Goal: Book appointment/travel/reservation

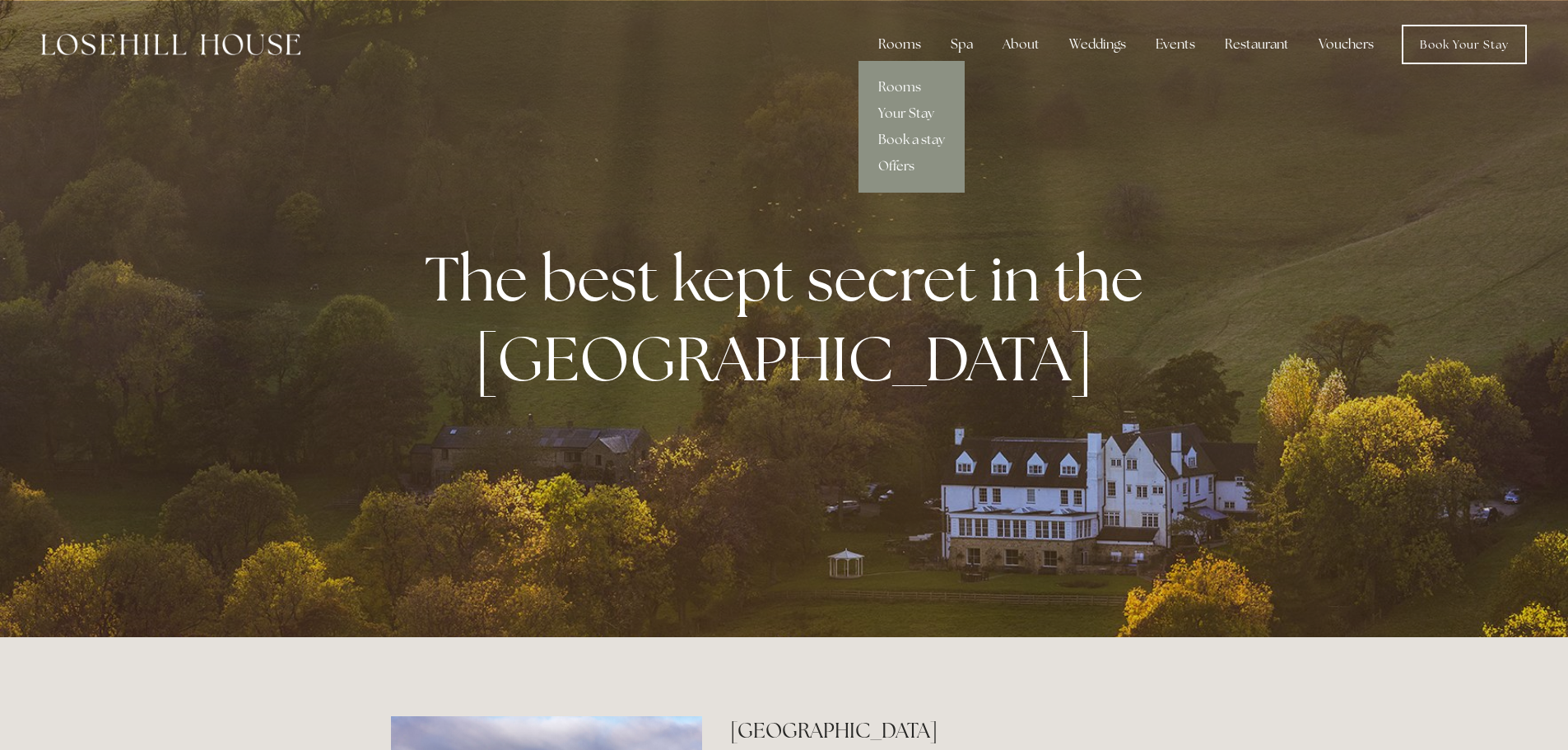
click at [884, 44] on div "Rooms" at bounding box center [900, 44] width 69 height 33
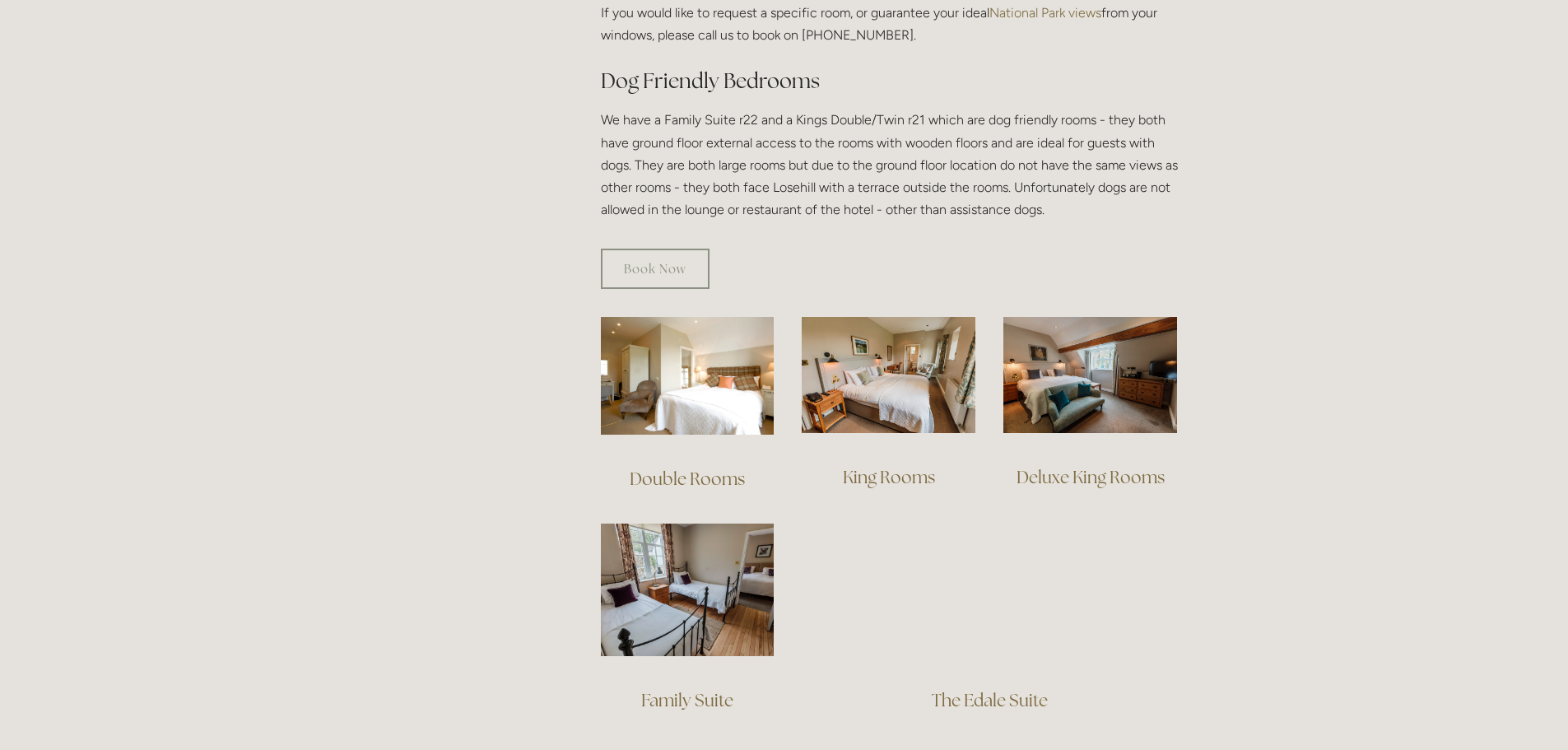
scroll to position [902, 0]
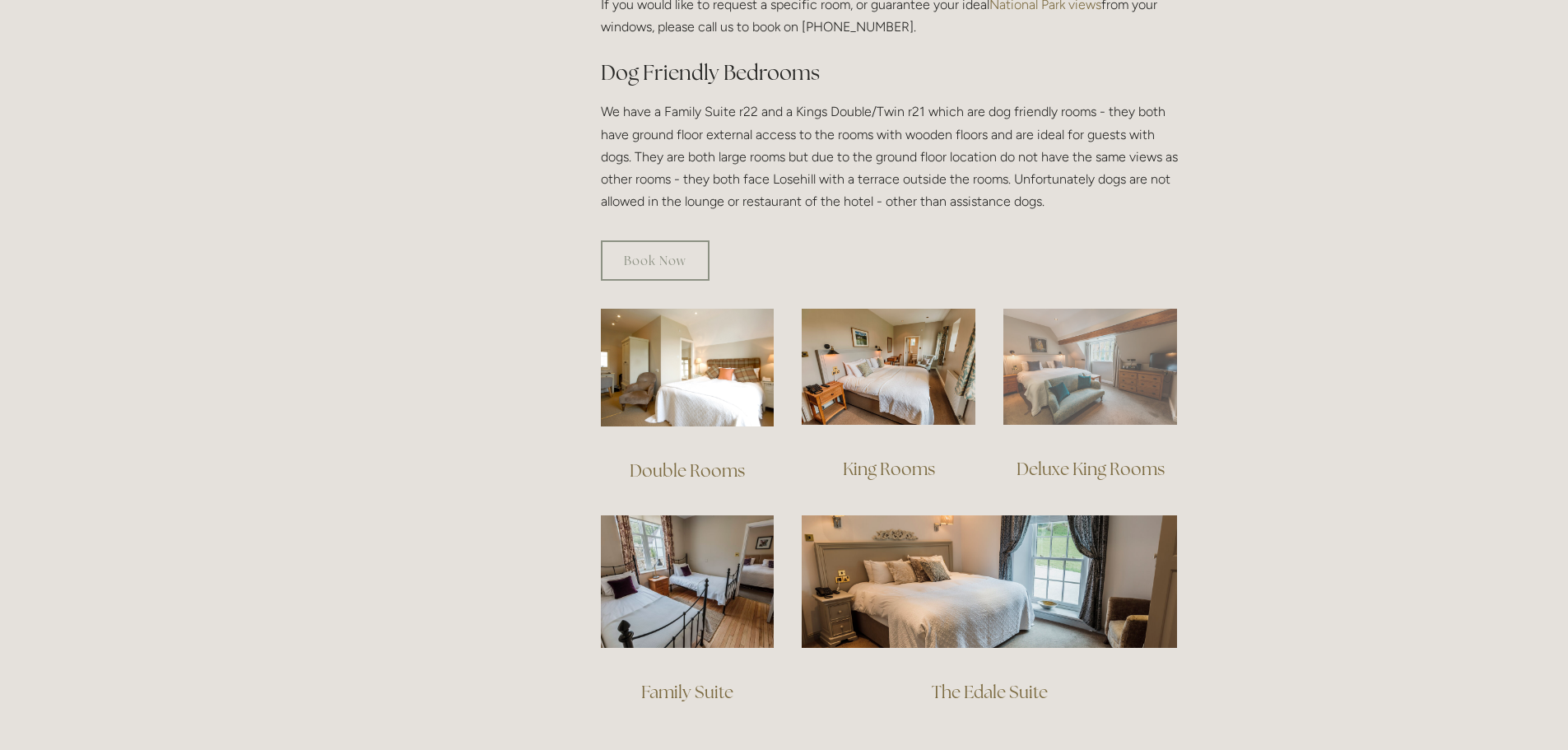
click at [1128, 354] on img at bounding box center [1090, 367] width 174 height 116
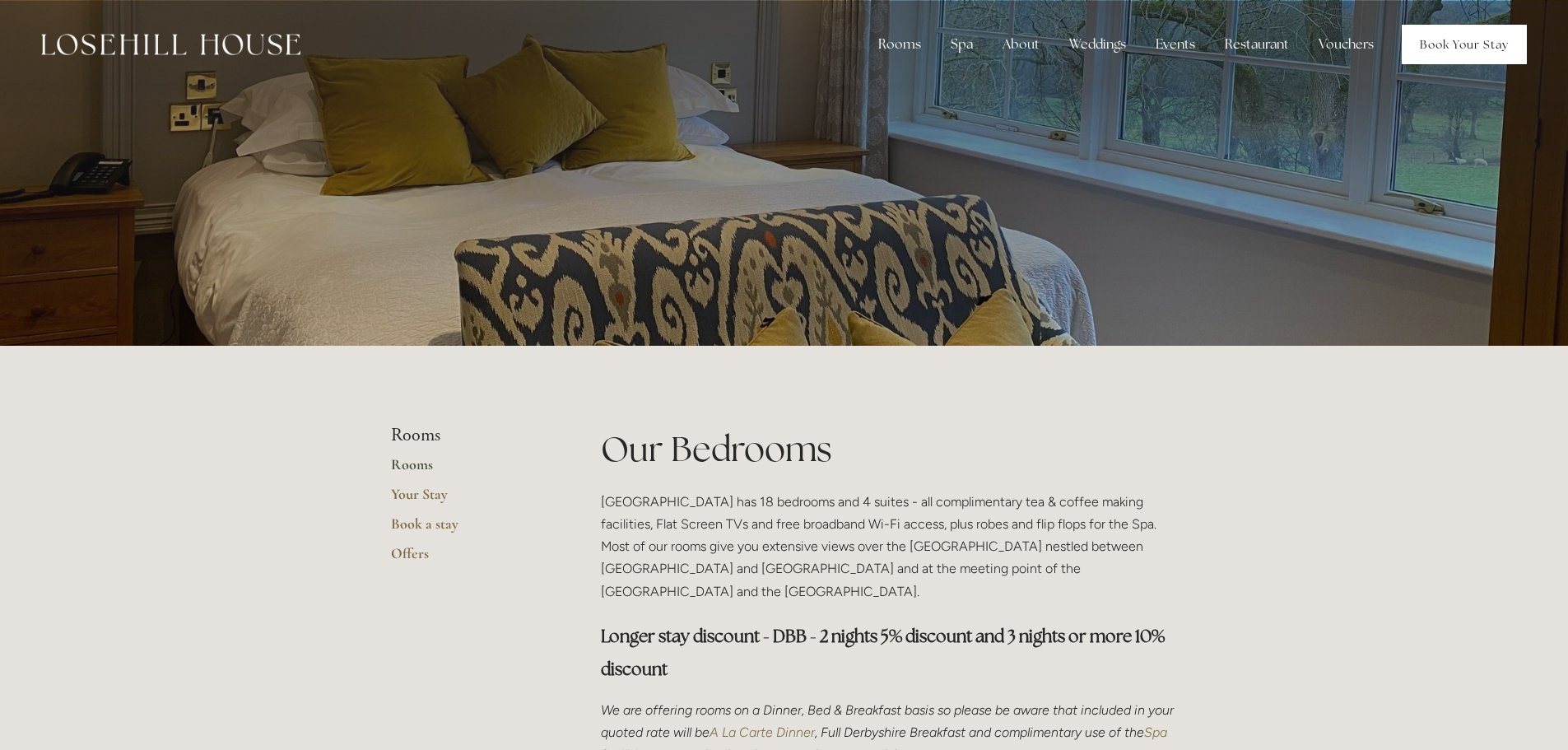
click at [1463, 41] on link "Book Your Stay" at bounding box center [1464, 44] width 125 height 39
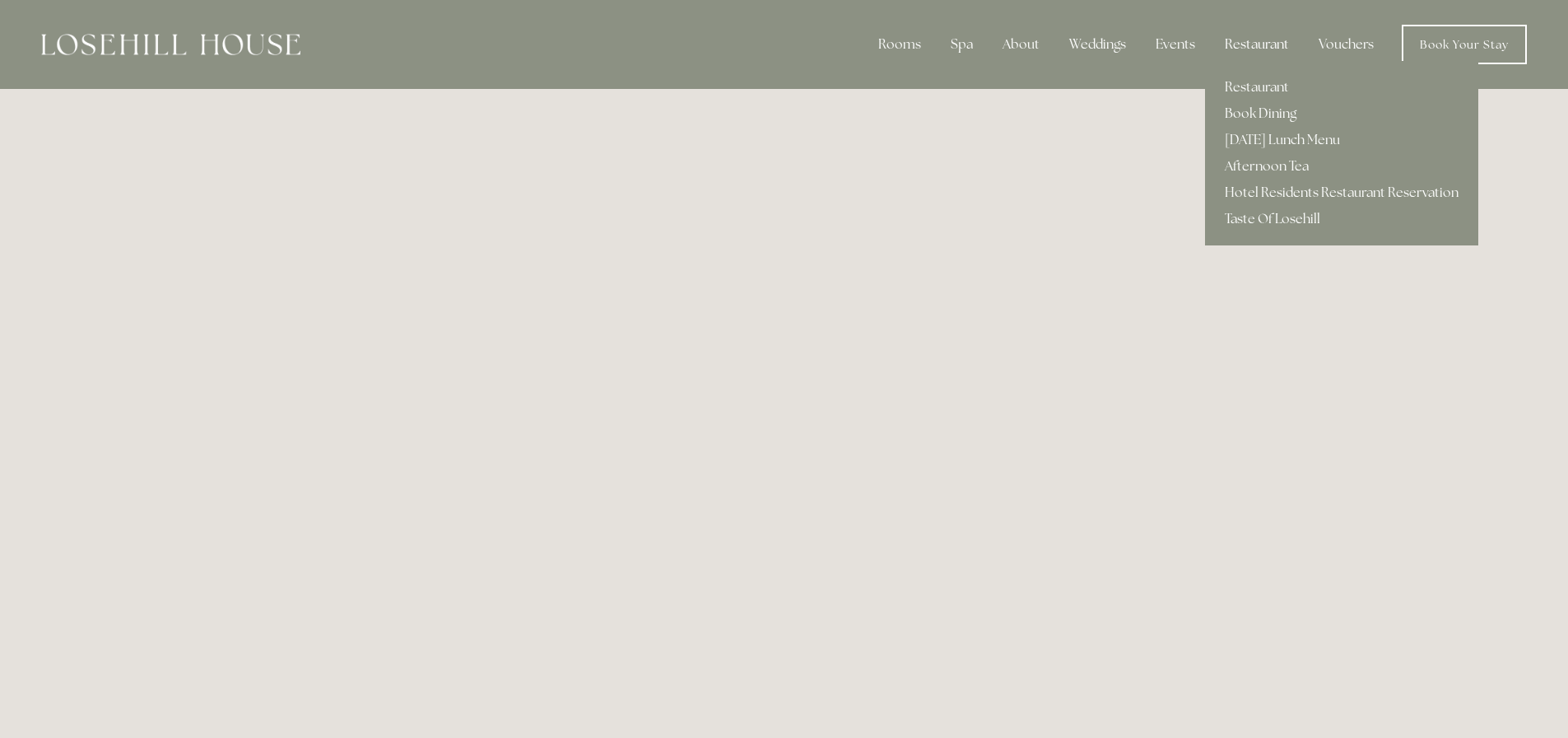
click at [1259, 37] on div "Restaurant" at bounding box center [1257, 44] width 91 height 33
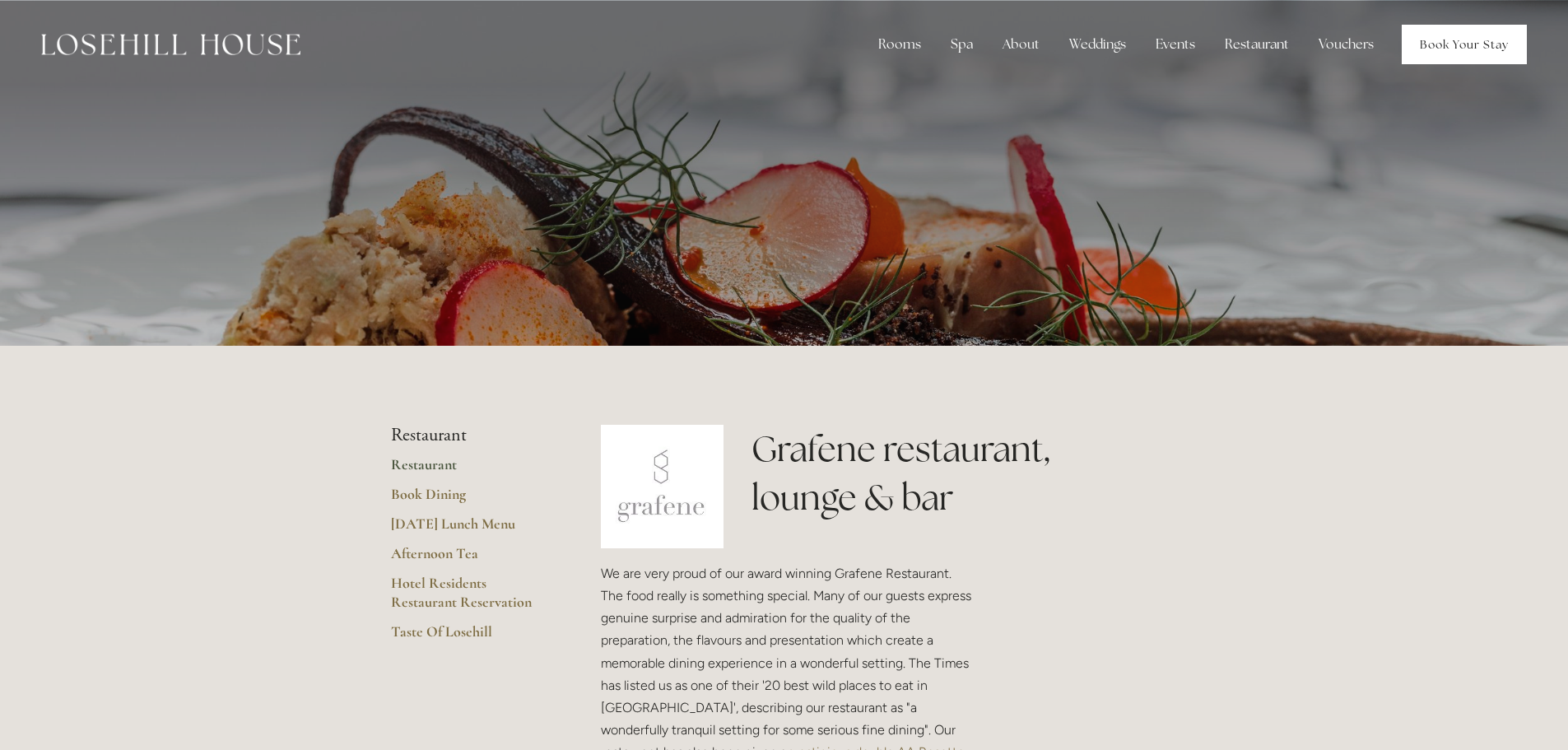
click at [1462, 43] on link "Book Your Stay" at bounding box center [1464, 44] width 125 height 39
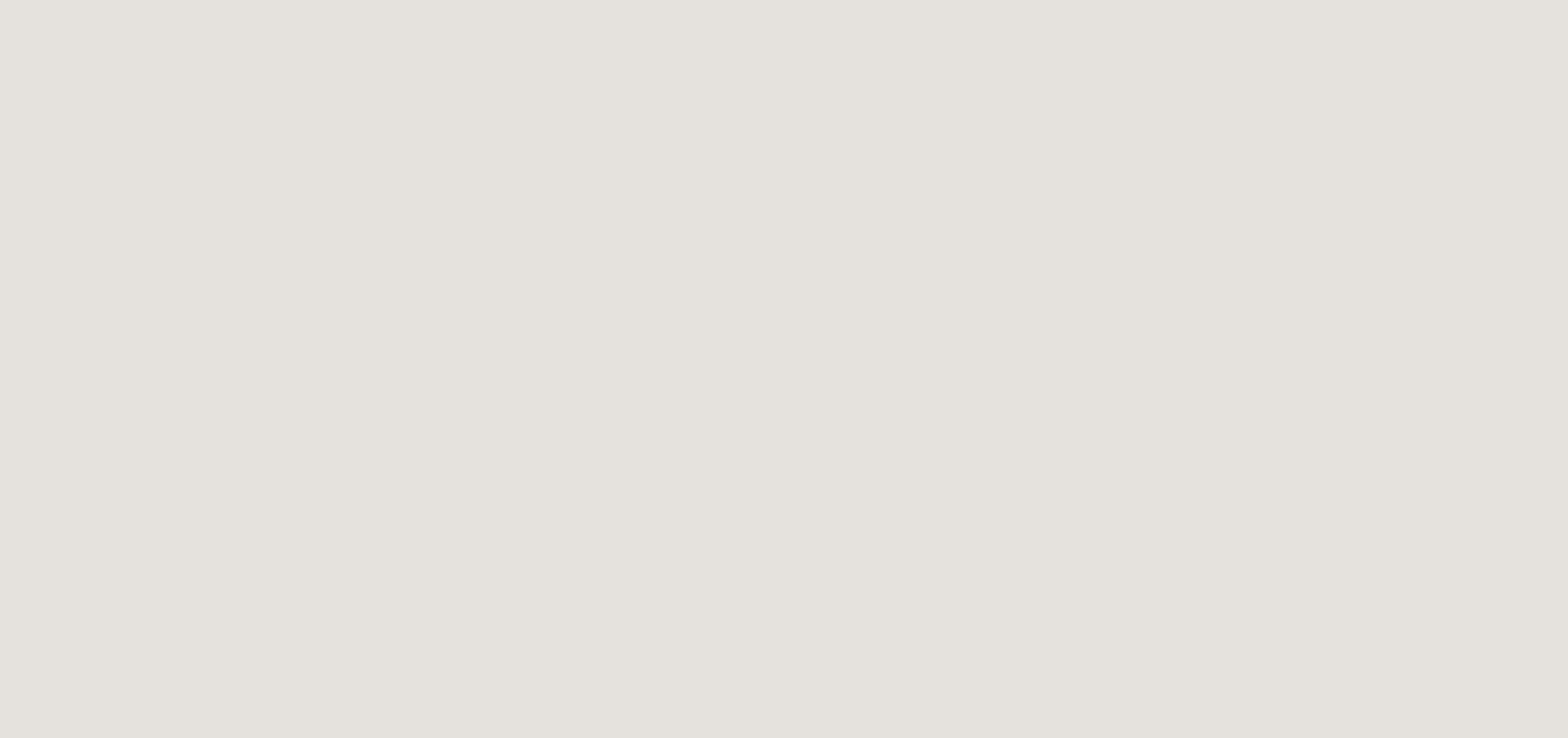
scroll to position [2369, 0]
